Goal: Task Accomplishment & Management: Manage account settings

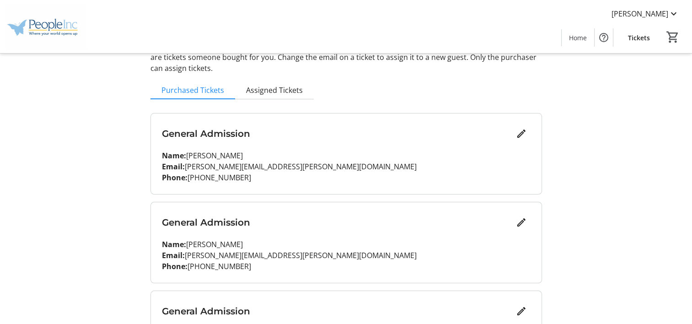
scroll to position [54, 0]
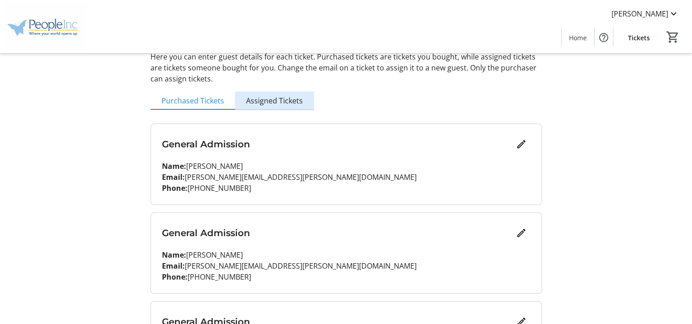
click at [279, 103] on span "Assigned Tickets" at bounding box center [274, 100] width 57 height 7
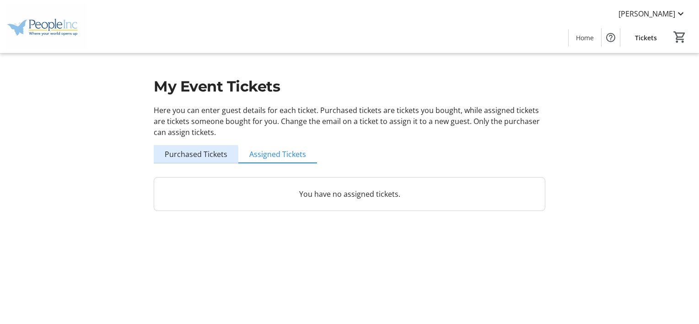
click at [196, 158] on span "Purchased Tickets" at bounding box center [196, 154] width 63 height 7
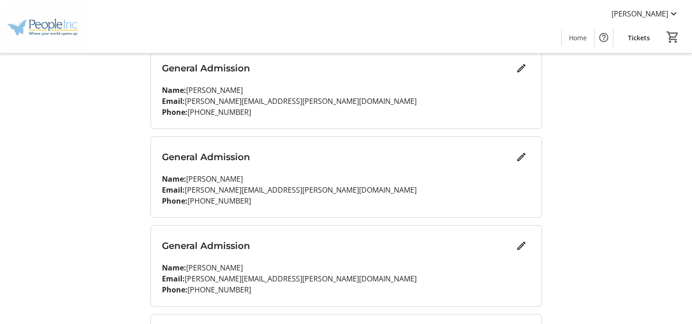
scroll to position [137, 0]
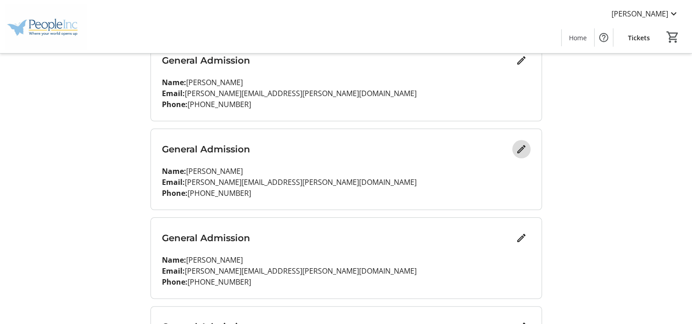
click at [516, 153] on mat-icon "Edit" at bounding box center [521, 149] width 11 height 11
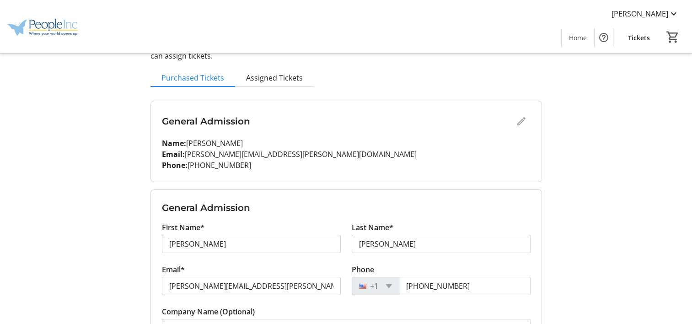
scroll to position [0, 0]
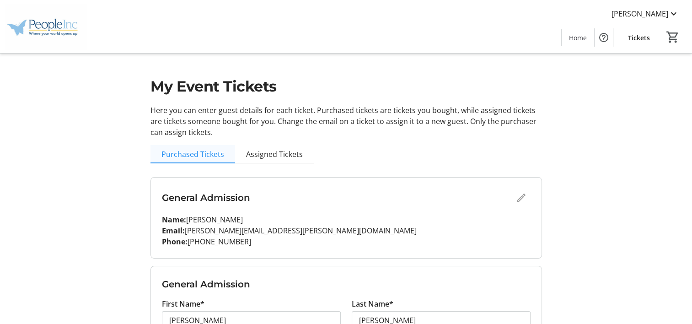
click at [201, 146] on span "Purchased Tickets" at bounding box center [193, 154] width 63 height 18
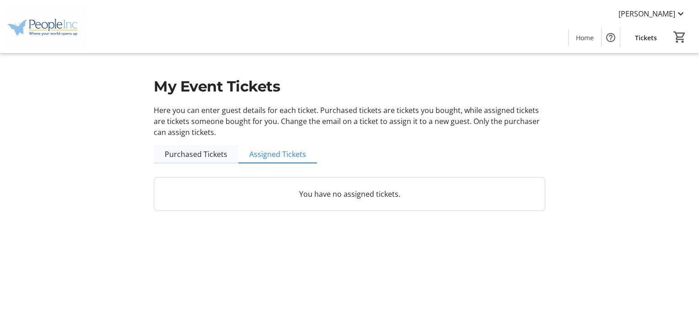
click at [210, 157] on span "Purchased Tickets" at bounding box center [196, 154] width 63 height 7
